Goal: Navigation & Orientation: Find specific page/section

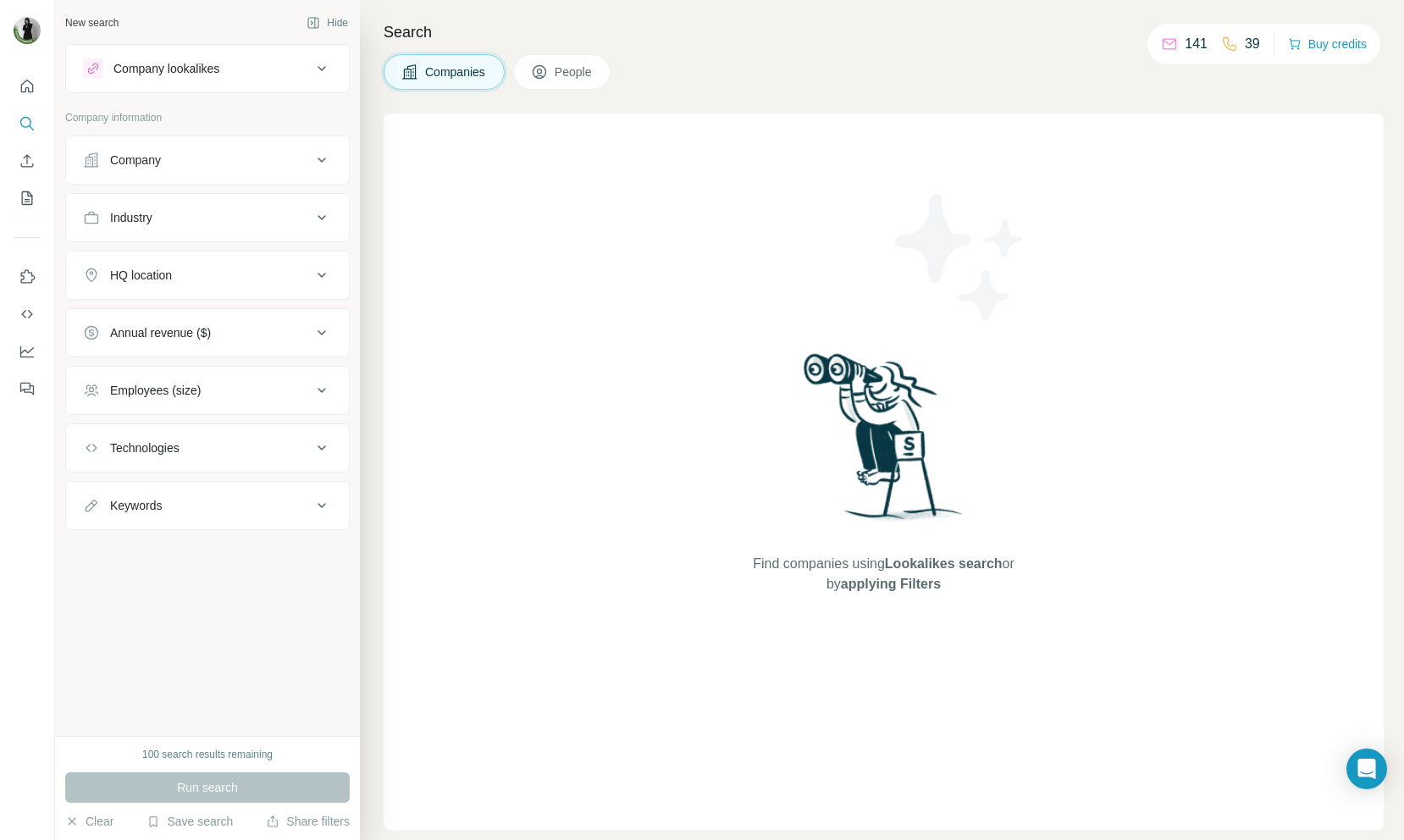
click at [1177, 42] on div "141" at bounding box center [1184, 43] width 47 height 20
click at [1164, 43] on icon at bounding box center [1169, 42] width 14 height 6
click at [1193, 43] on p "141" at bounding box center [1195, 43] width 23 height 20
click at [26, 195] on icon "My lists" at bounding box center [27, 198] width 17 height 17
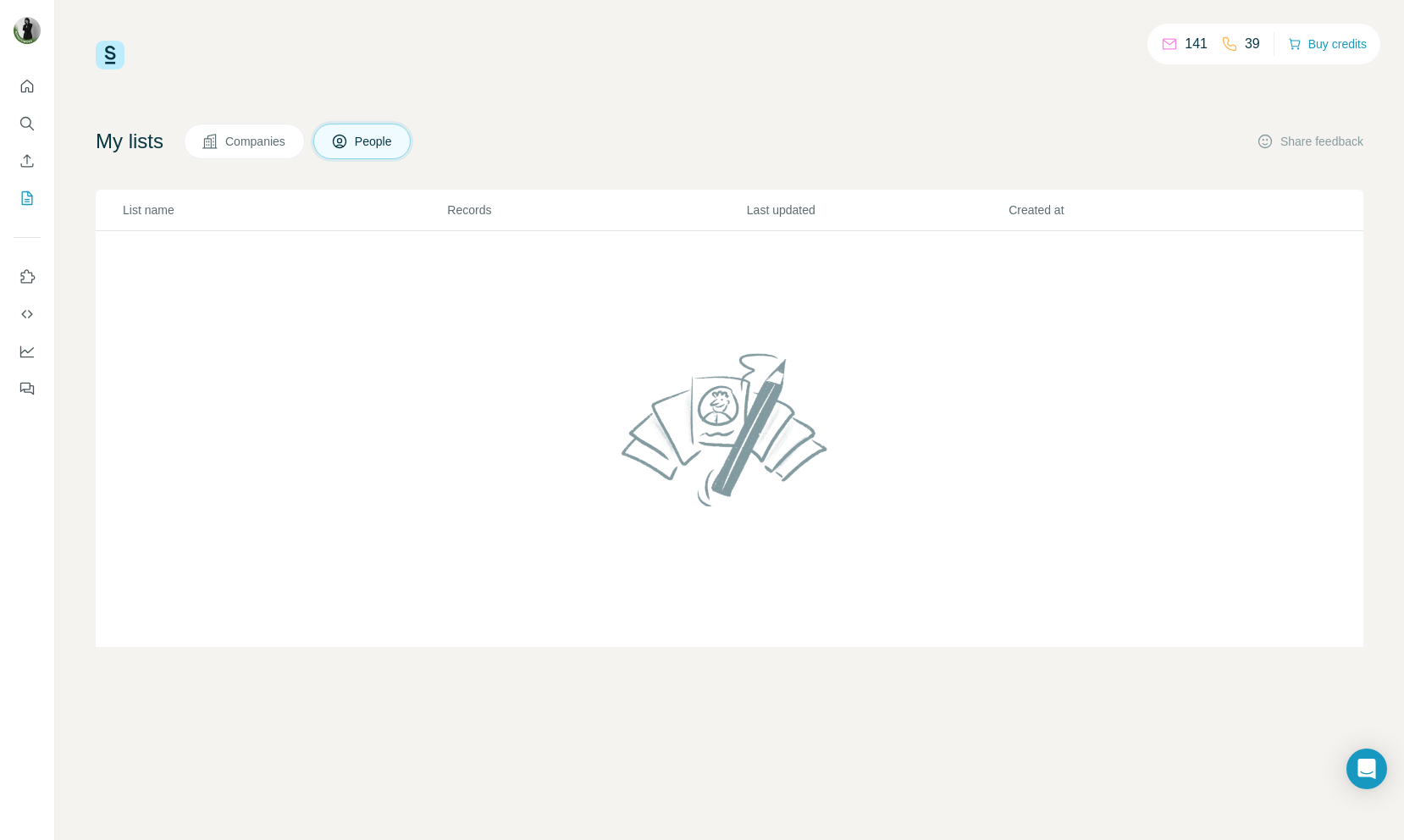
click at [372, 138] on span "People" at bounding box center [374, 141] width 39 height 17
click at [233, 153] on button "Companies" at bounding box center [244, 141] width 121 height 35
